Goal: Task Accomplishment & Management: Complete application form

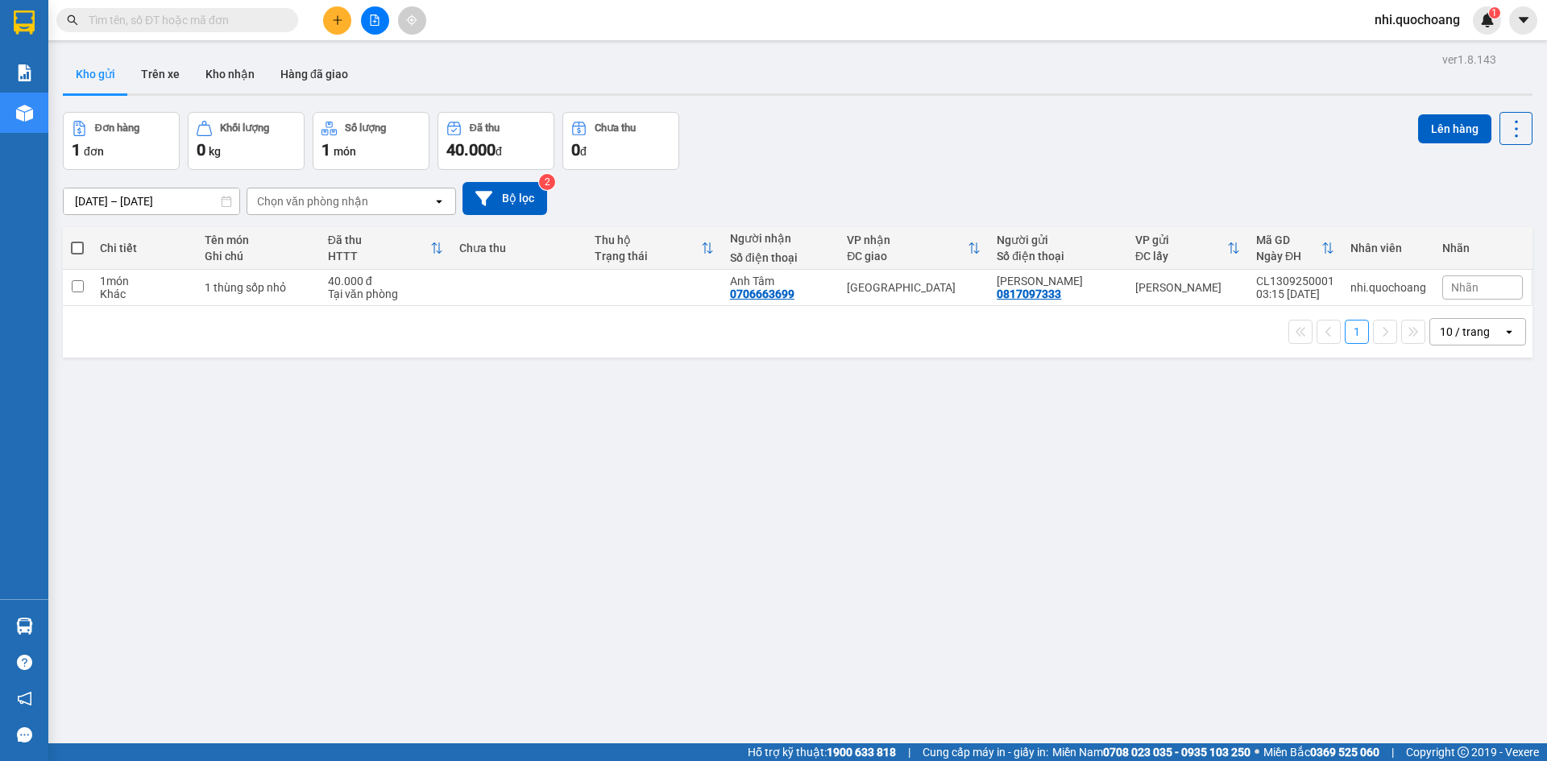
click at [183, 20] on input "text" at bounding box center [184, 20] width 190 height 18
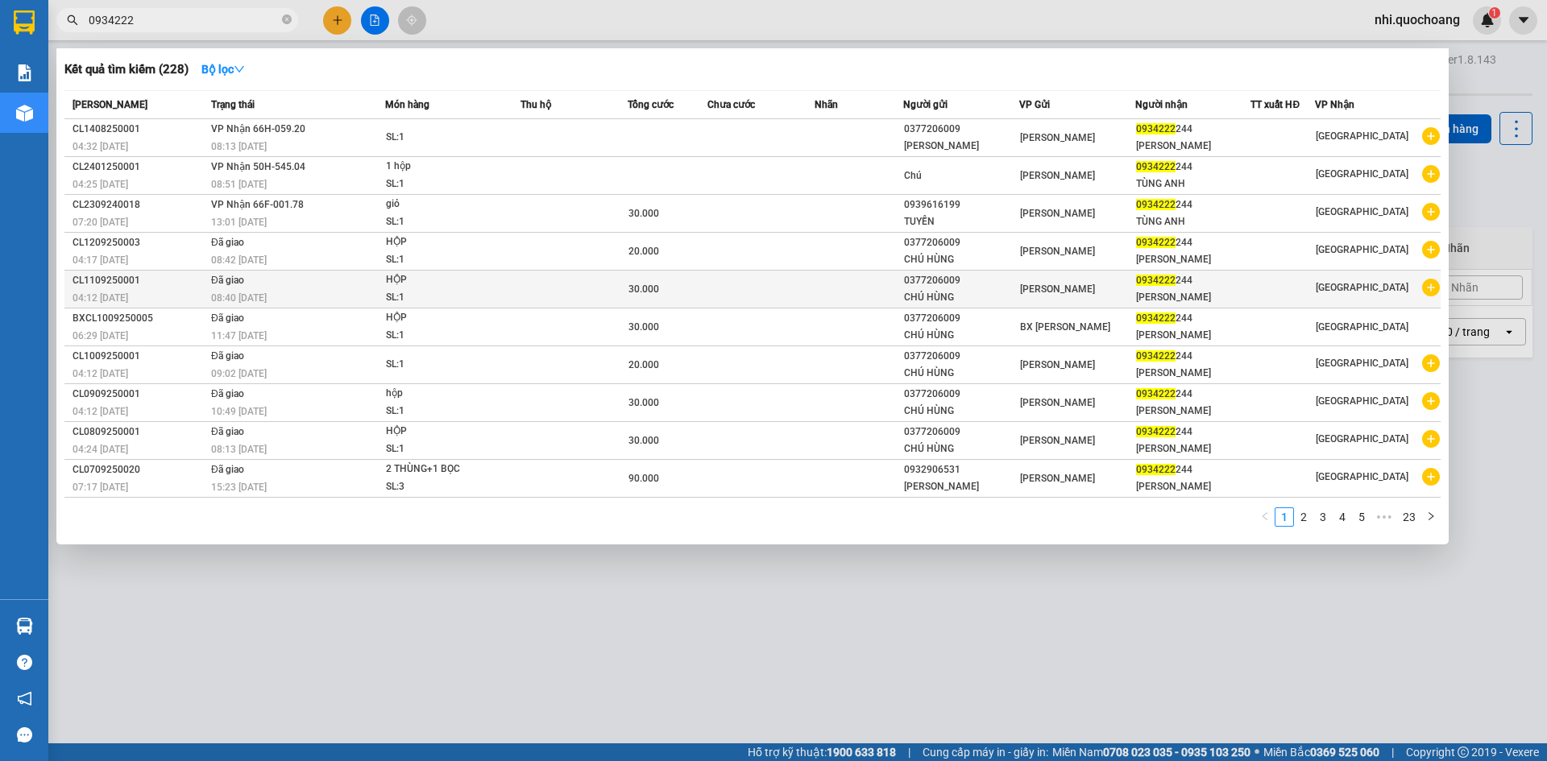
type input "0934222"
click at [852, 308] on td at bounding box center [858, 290] width 89 height 38
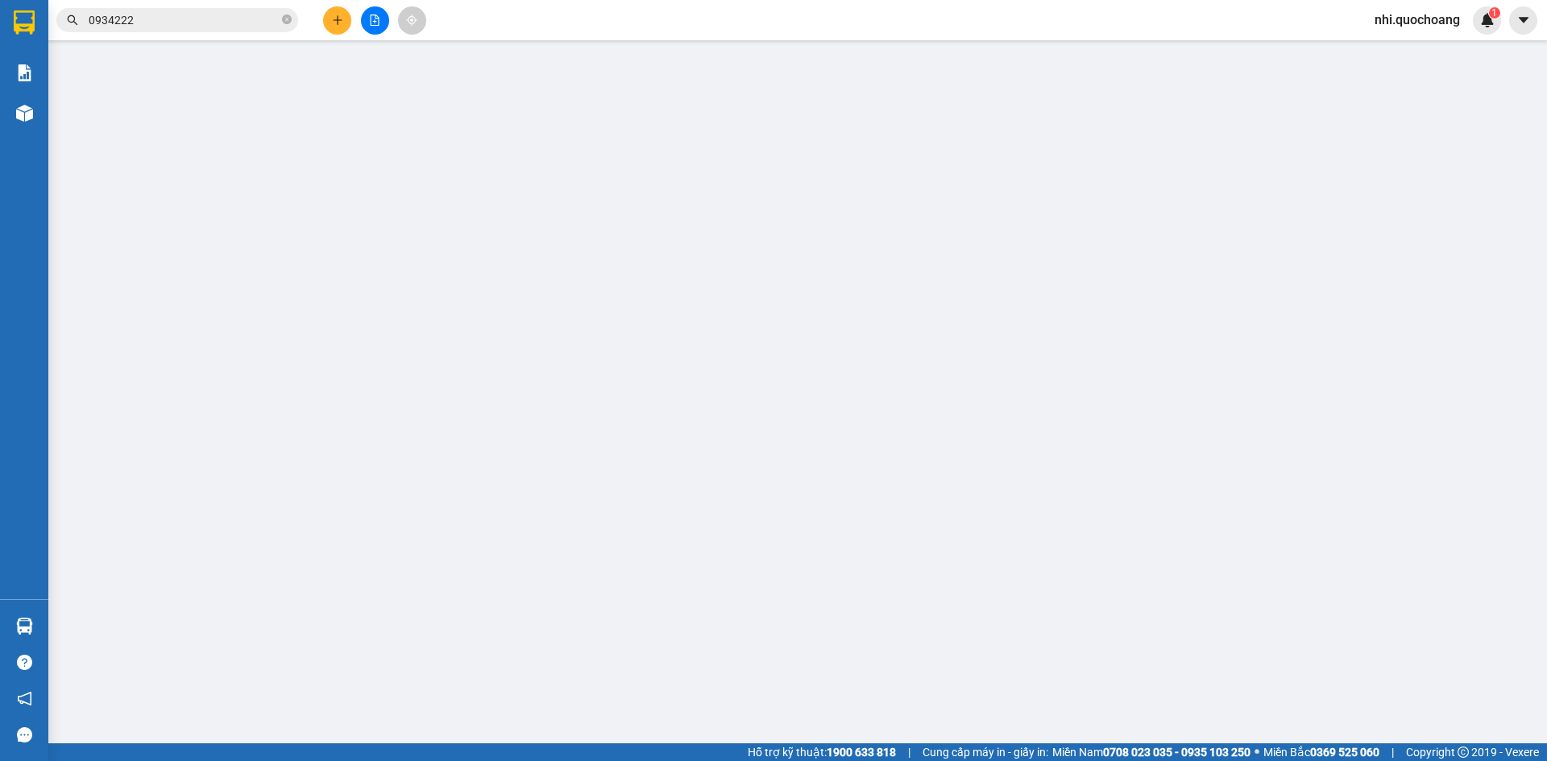
type input "0377206009"
type input "CHÚ HÙNG"
type input "0934222244"
type input "[PERSON_NAME]"
type input "30.000"
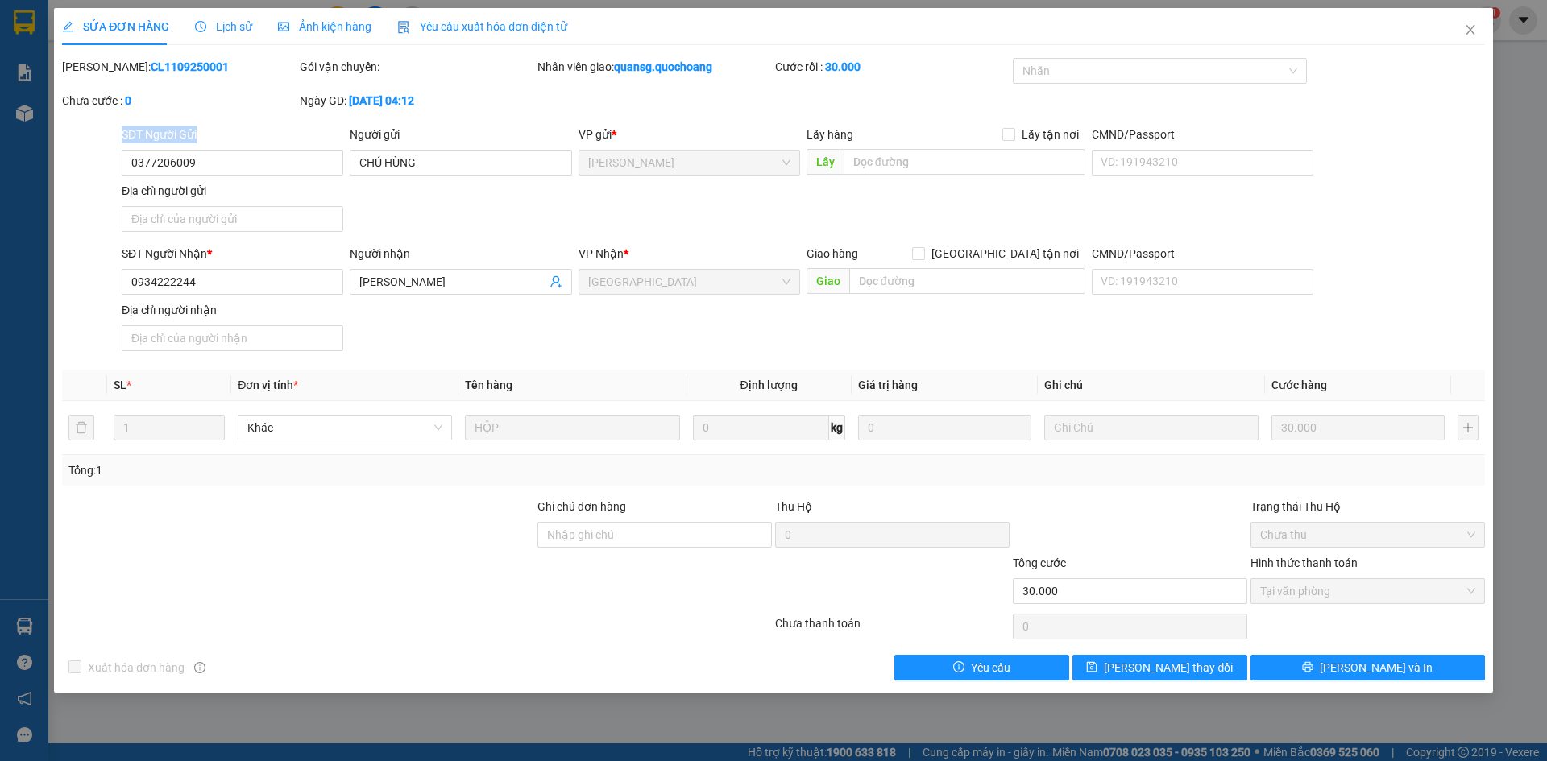
drag, startPoint x: 273, startPoint y: 179, endPoint x: 0, endPoint y: 157, distance: 273.9
click at [0, 157] on div "SỬA ĐƠN HÀNG Lịch sử Ảnh kiện hàng Yêu cầu xuất hóa đơn điện tử Total Paid Fee …" at bounding box center [773, 380] width 1547 height 761
click at [226, 162] on input "0377206009" at bounding box center [233, 163] width 222 height 26
drag, startPoint x: 208, startPoint y: 168, endPoint x: 103, endPoint y: 173, distance: 104.8
click at [103, 173] on div "SĐT Người Gửi 0377206009 0377206009 Người gửi CHÚ HÙNG VP gửi * [PERSON_NAME] L…" at bounding box center [773, 182] width 1426 height 113
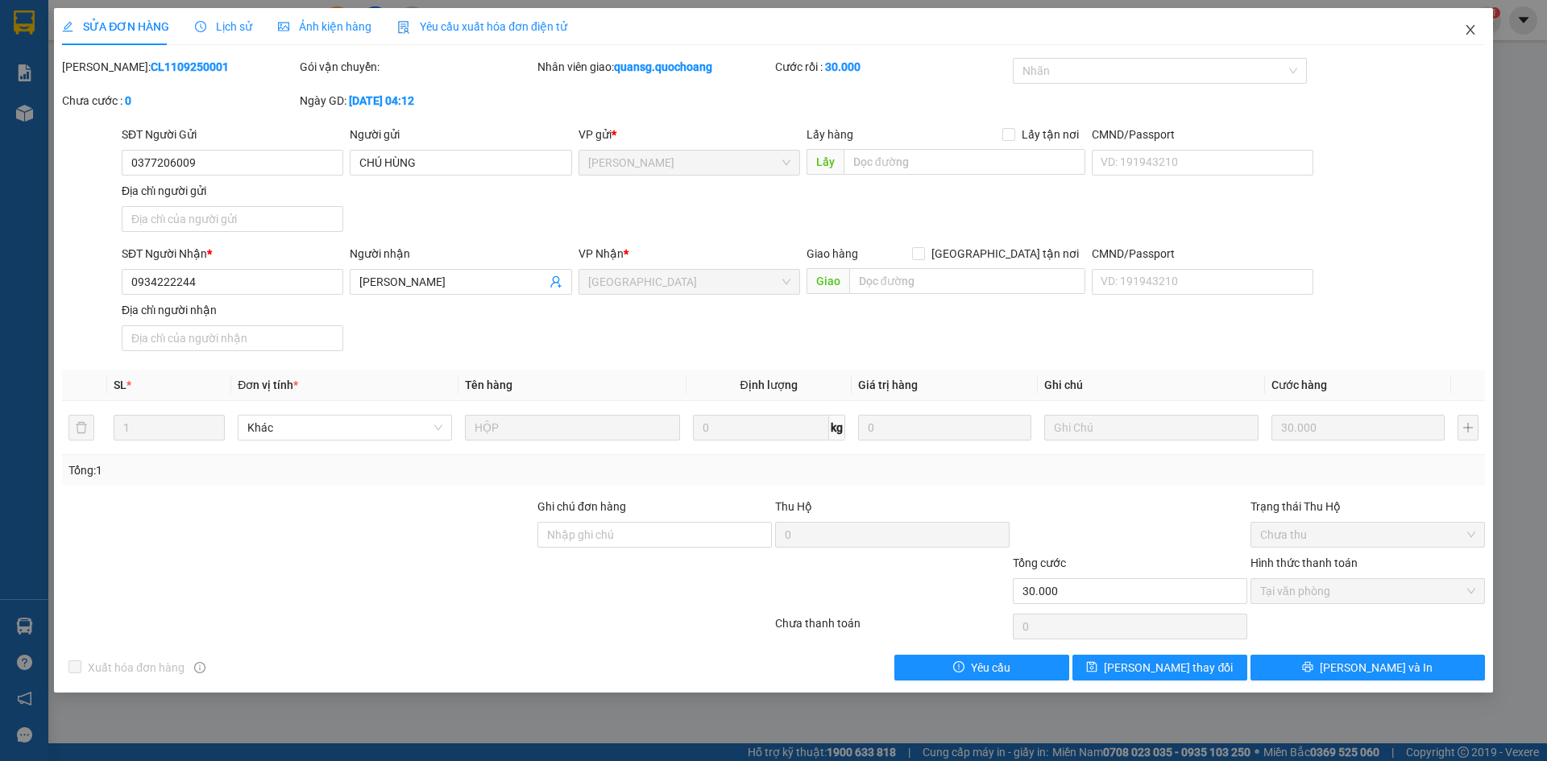
click at [1481, 32] on span "Close" at bounding box center [1469, 30] width 45 height 45
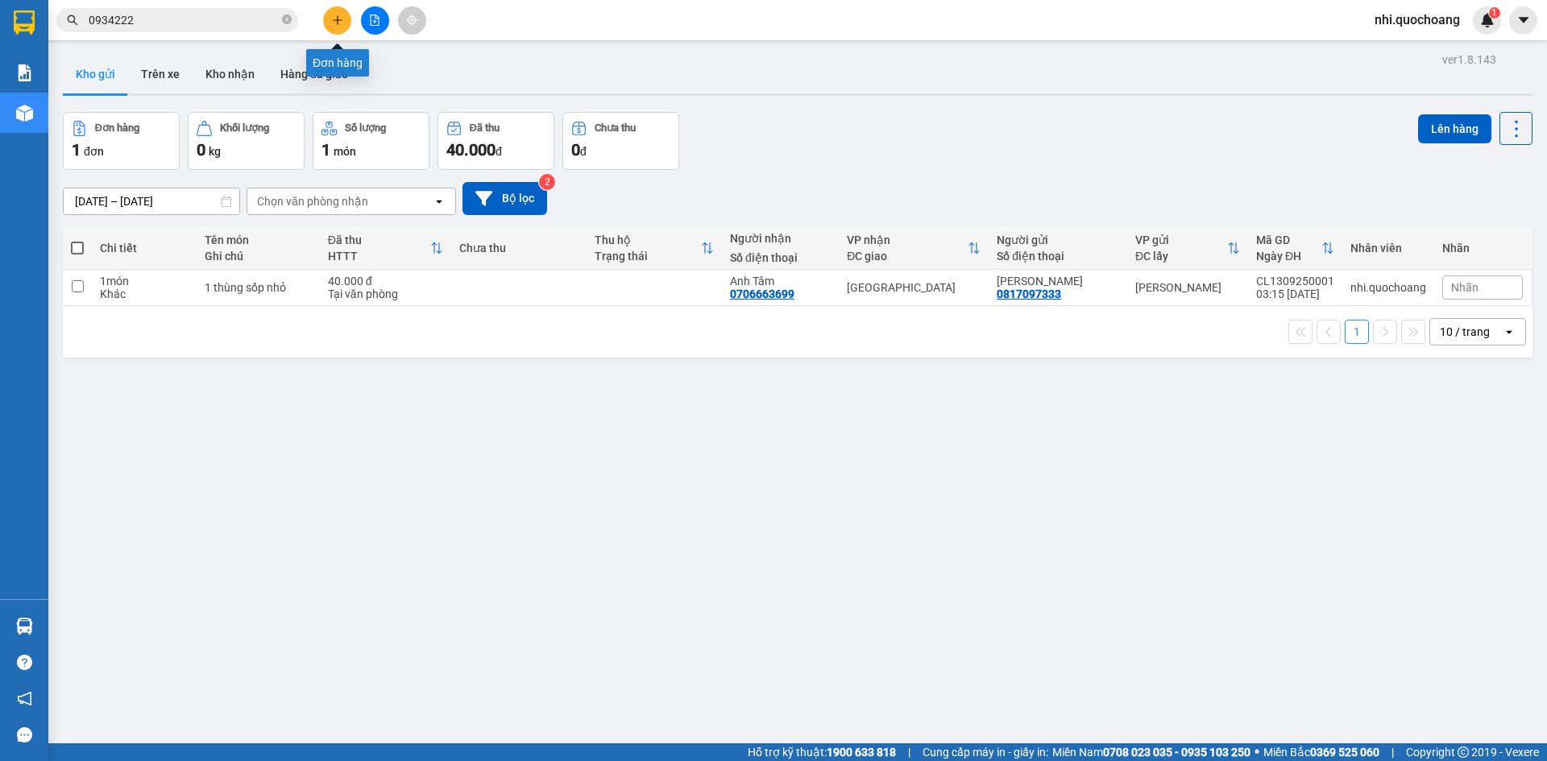
click at [342, 15] on icon "plus" at bounding box center [337, 19] width 11 height 11
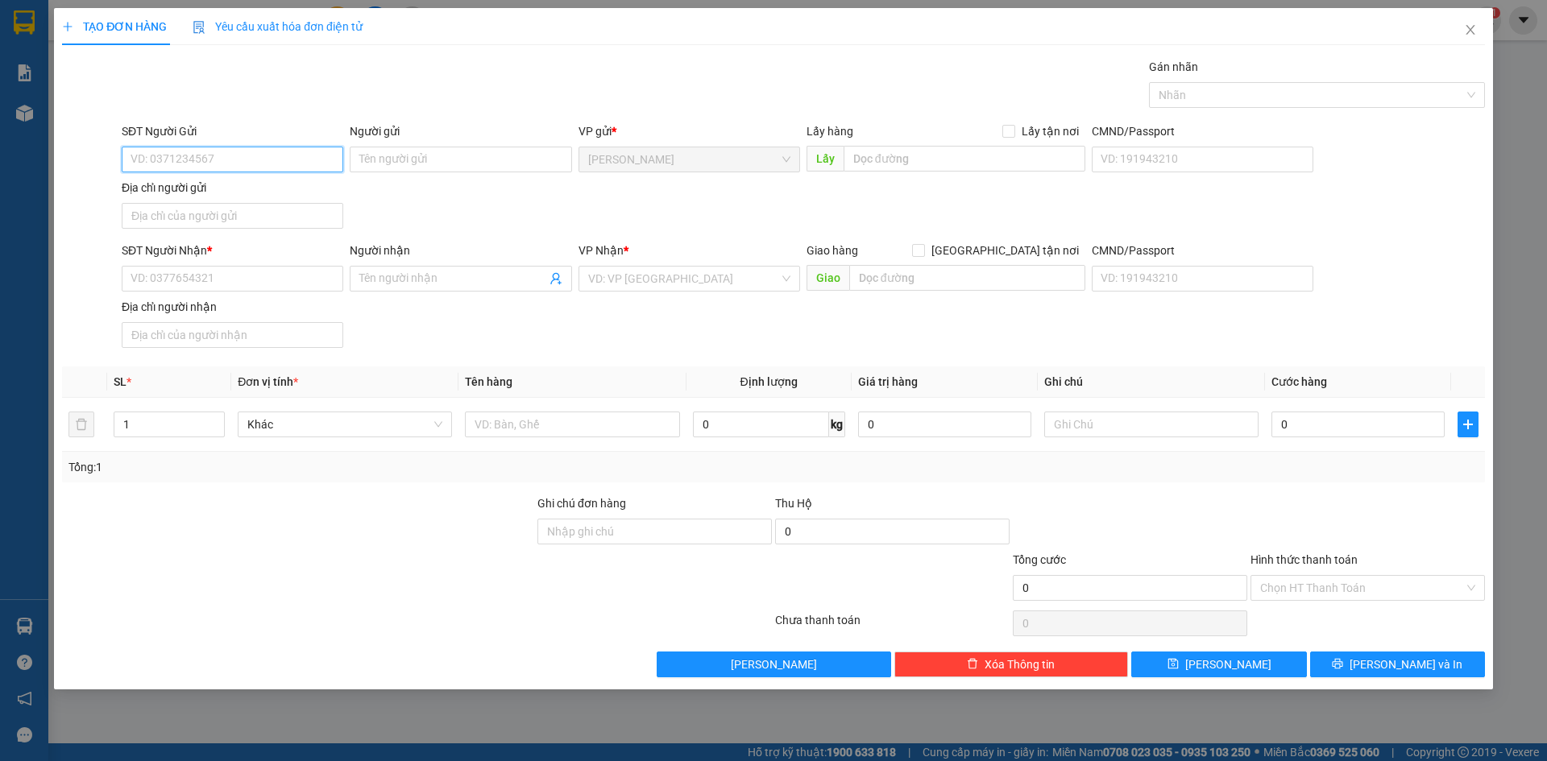
paste input "0377206009"
type input "0377206009"
click at [250, 195] on div "0377206009 - CHÚ HÙNG" at bounding box center [232, 192] width 202 height 18
type input "CHÚ HÙNG"
type input "0377206009"
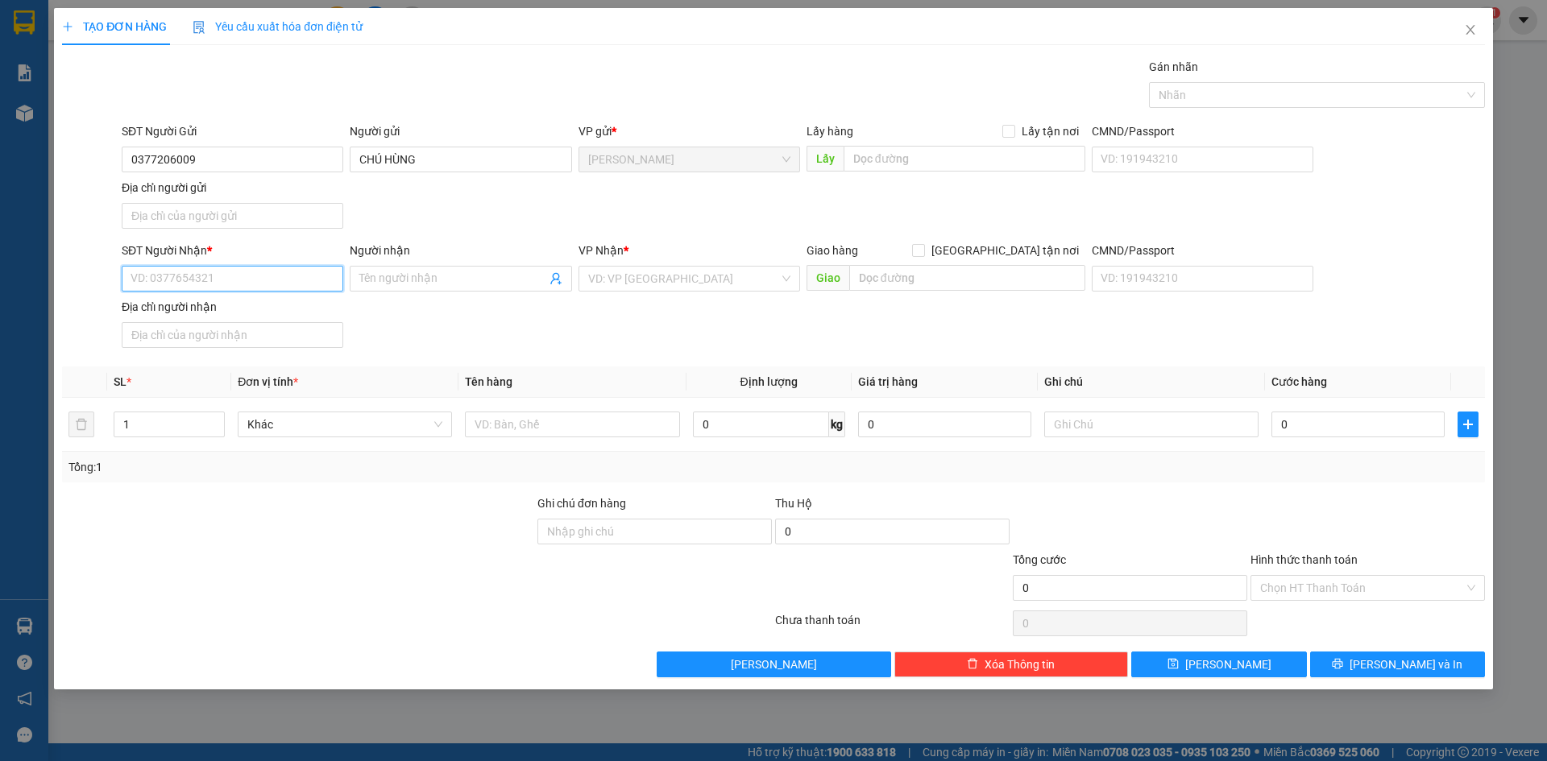
click at [222, 269] on input "SĐT Người Nhận *" at bounding box center [233, 279] width 222 height 26
click at [243, 336] on div "0934222244 - [PERSON_NAME]" at bounding box center [232, 337] width 202 height 18
type input "0934222244"
type input "[PERSON_NAME]"
click at [543, 420] on input "text" at bounding box center [572, 425] width 214 height 26
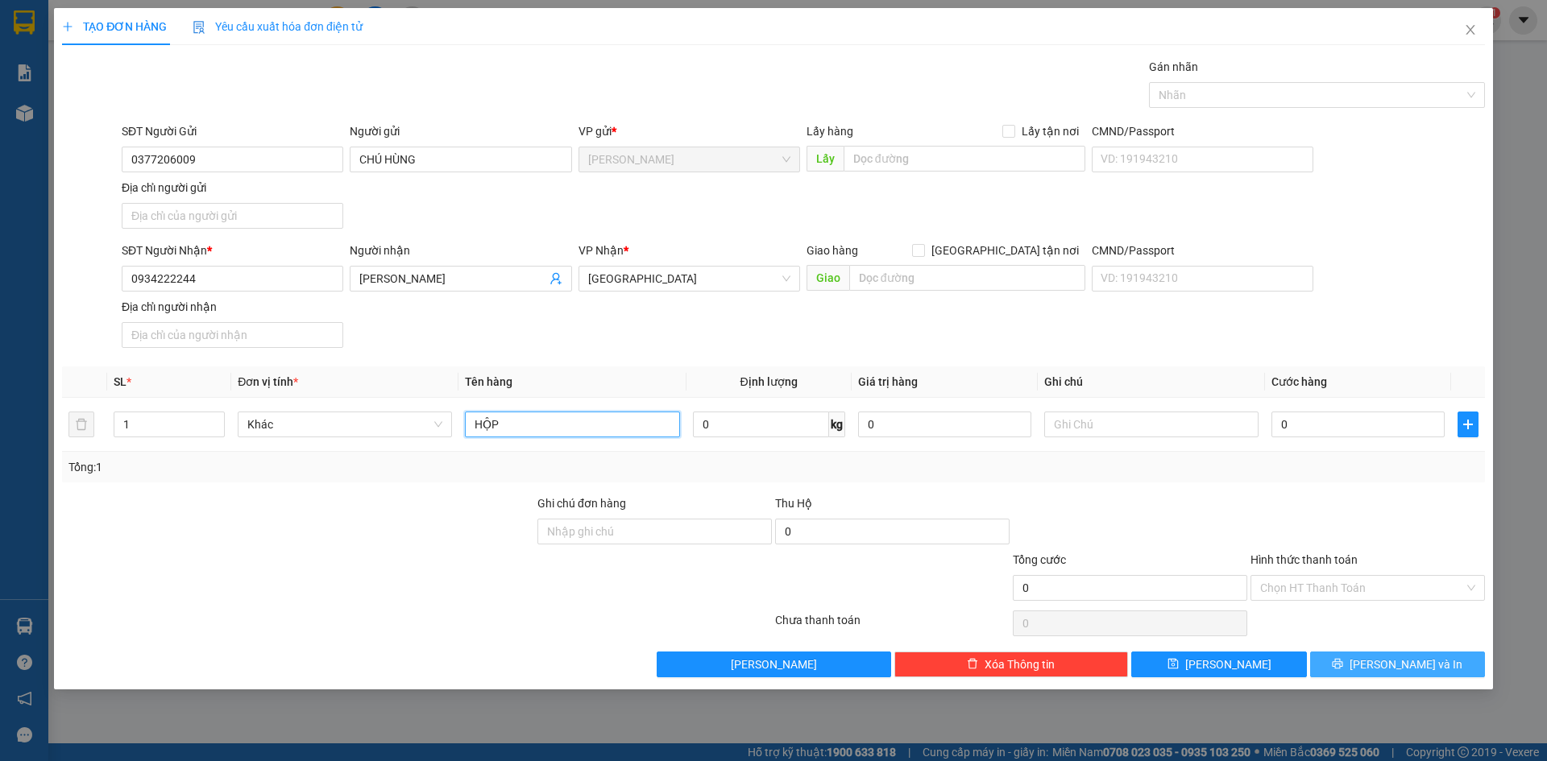
type input "HỘP"
click at [1394, 665] on span "[PERSON_NAME] và In" at bounding box center [1405, 665] width 113 height 18
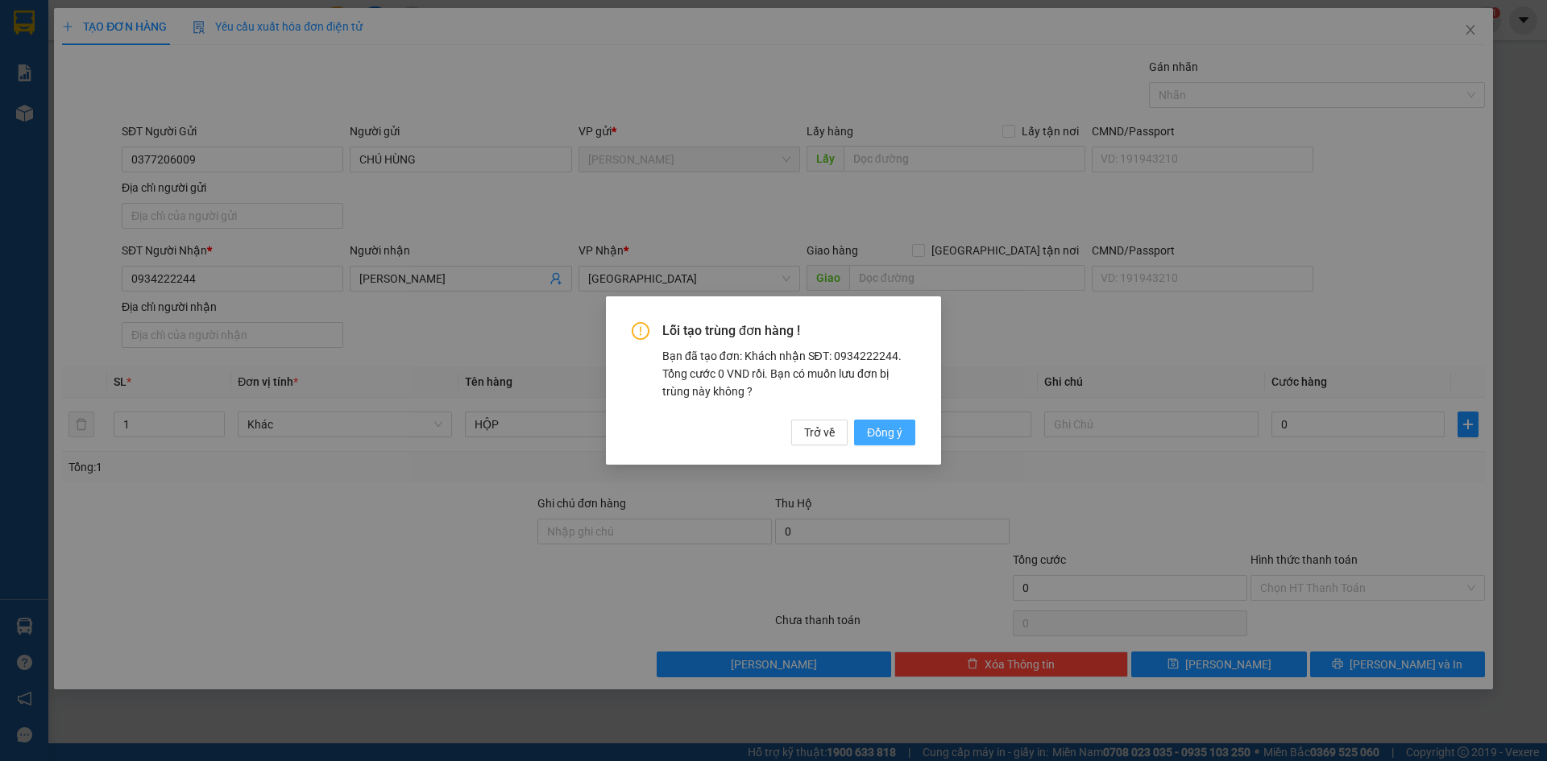
click at [884, 431] on span "Đồng ý" at bounding box center [884, 433] width 35 height 18
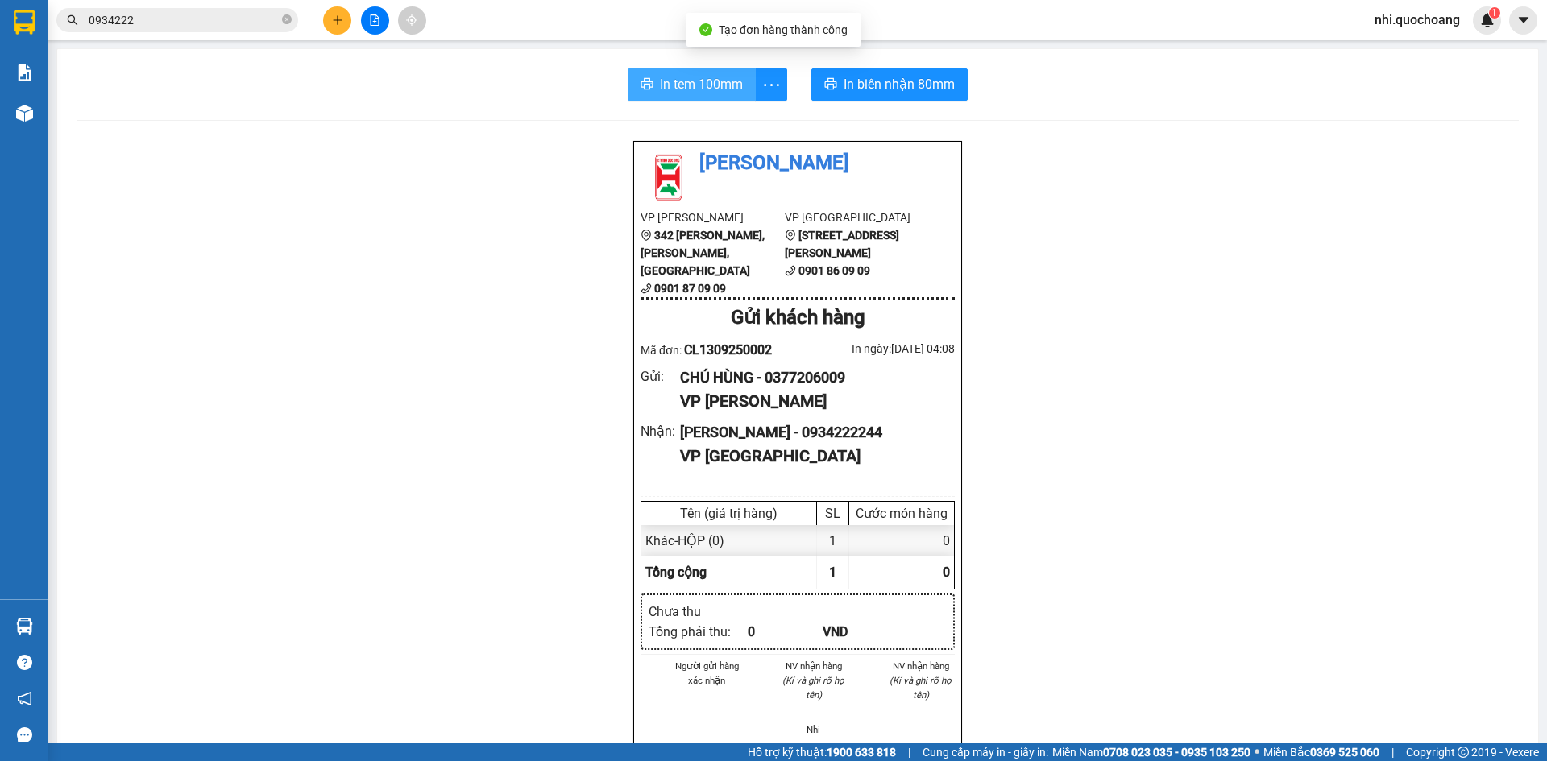
click at [714, 72] on button "In tem 100mm" at bounding box center [691, 84] width 128 height 32
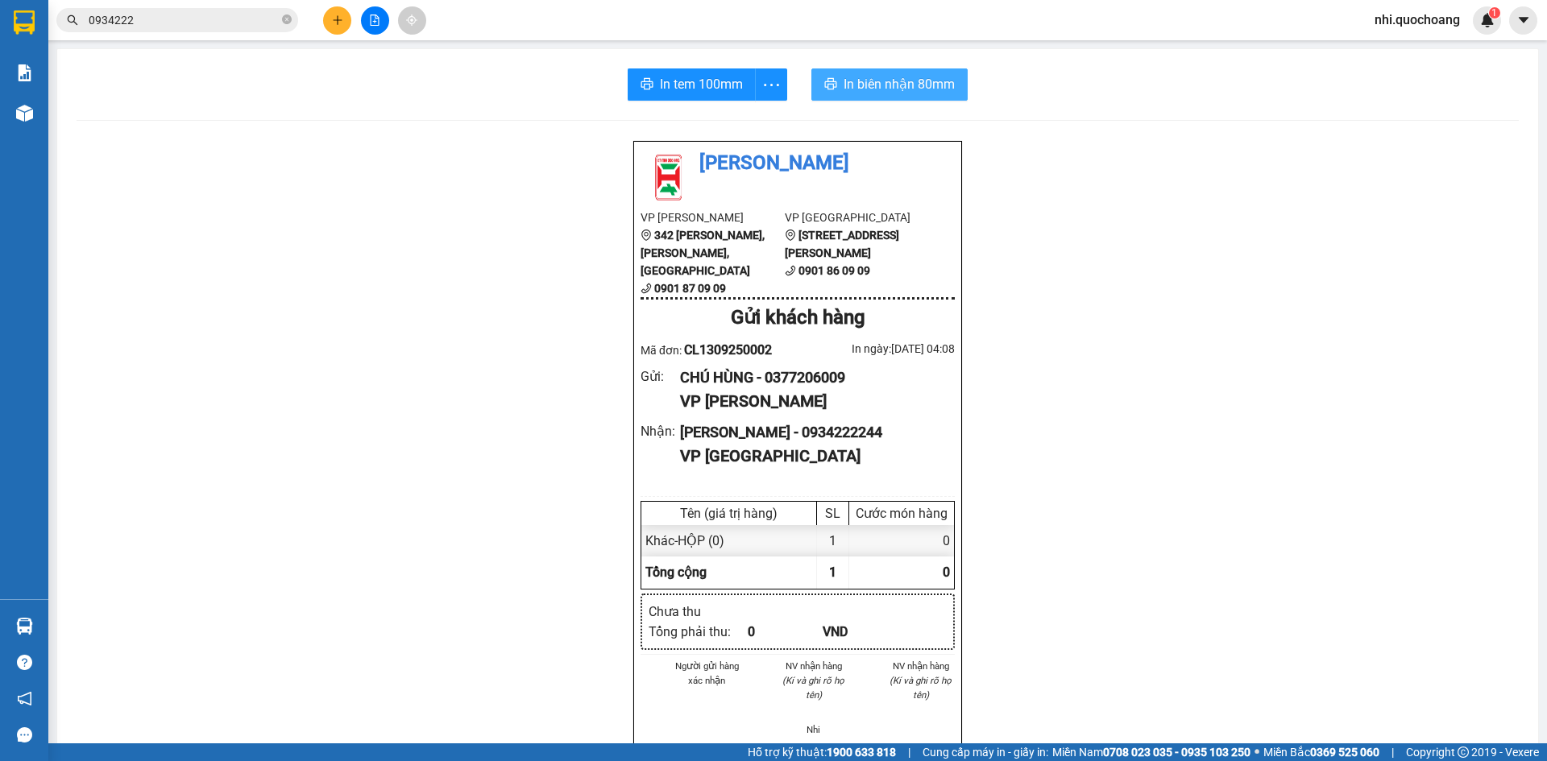
click at [849, 89] on span "In biên nhận 80mm" at bounding box center [898, 84] width 111 height 20
